Goal: Task Accomplishment & Management: Use online tool/utility

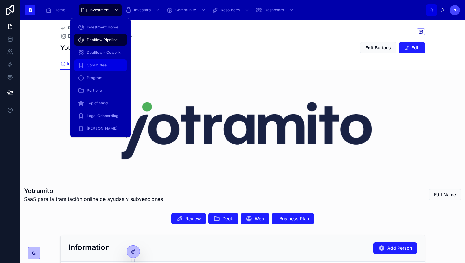
scroll to position [39, 0]
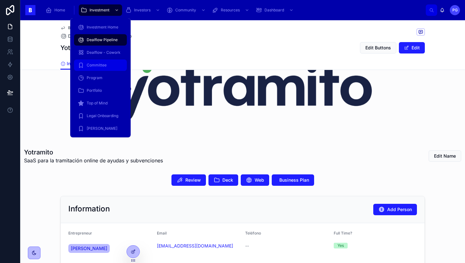
click at [99, 64] on span "Committee" at bounding box center [97, 65] width 20 height 5
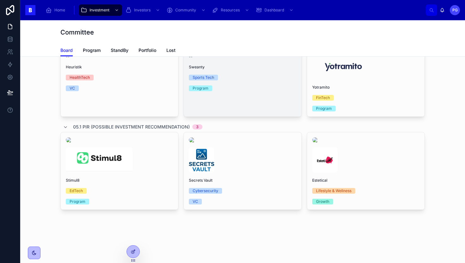
scroll to position [310, 0]
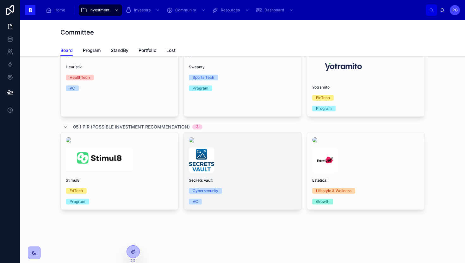
click at [248, 165] on div at bounding box center [242, 159] width 107 height 25
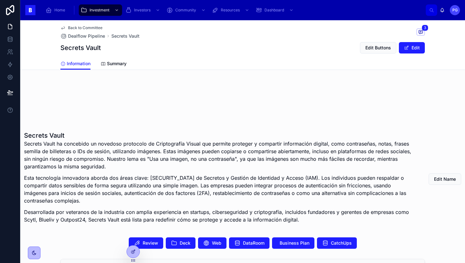
scroll to position [99, 0]
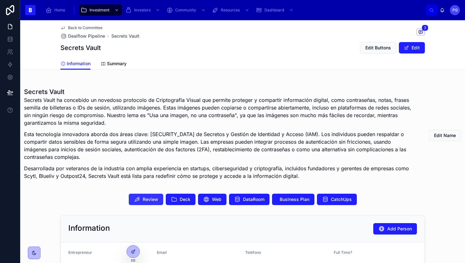
click at [147, 199] on span "Review" at bounding box center [150, 199] width 15 height 6
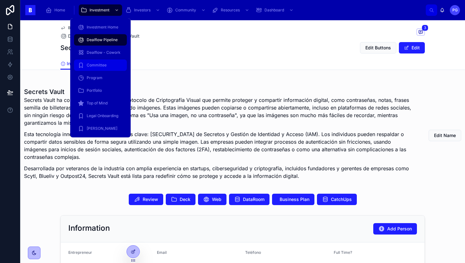
click at [99, 65] on span "Committee" at bounding box center [97, 65] width 20 height 5
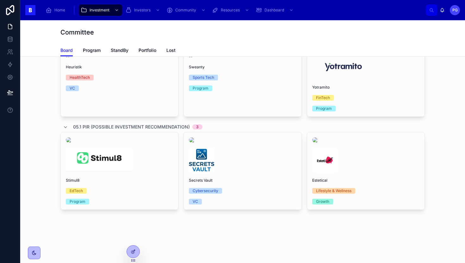
scroll to position [302, 0]
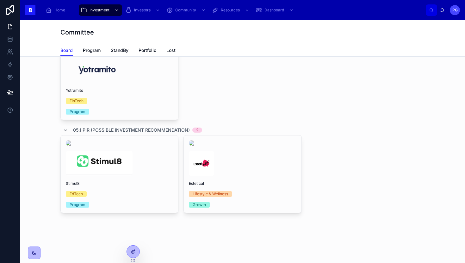
drag, startPoint x: 251, startPoint y: 172, endPoint x: 116, endPoint y: 1, distance: 218.4
